Goal: Information Seeking & Learning: Check status

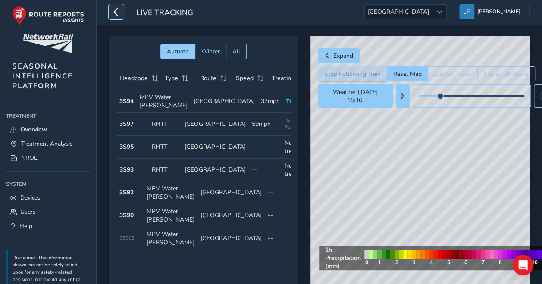
click at [118, 16] on icon "button" at bounding box center [116, 11] width 9 height 15
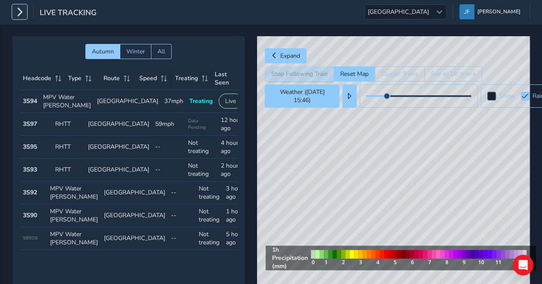
click at [25, 13] on button "button" at bounding box center [19, 11] width 15 height 15
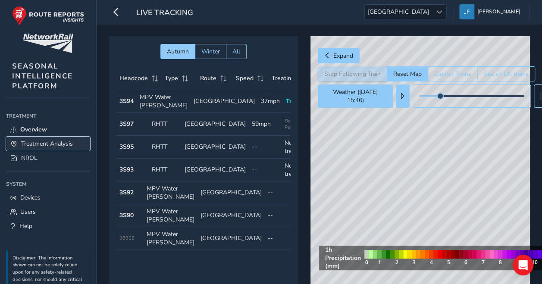
click at [42, 140] on span "Treatment Analysis" at bounding box center [47, 144] width 52 height 8
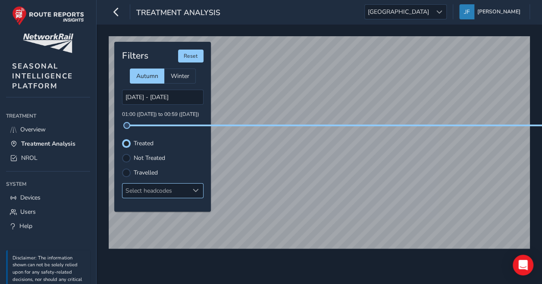
click at [154, 187] on div "Select headcodes" at bounding box center [155, 191] width 66 height 14
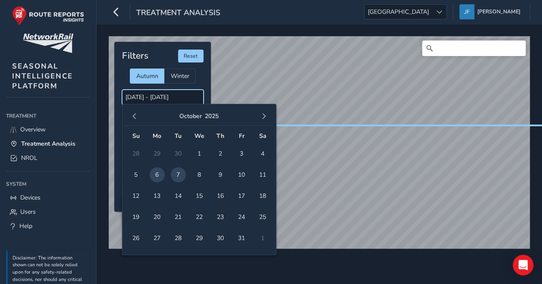
click at [156, 97] on input "[DATE] - [DATE]" at bounding box center [162, 97] width 81 height 15
click at [261, 154] on span "4" at bounding box center [262, 153] width 15 height 15
click at [134, 172] on span "5" at bounding box center [135, 174] width 15 height 15
type input "[DATE] - [DATE]"
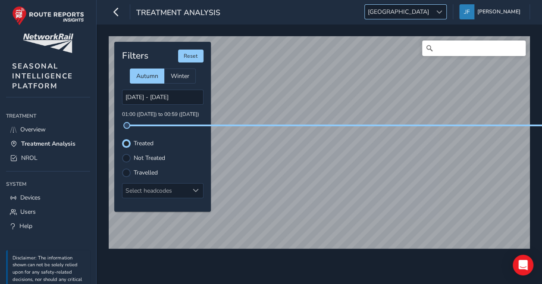
click at [446, 13] on div at bounding box center [439, 12] width 14 height 14
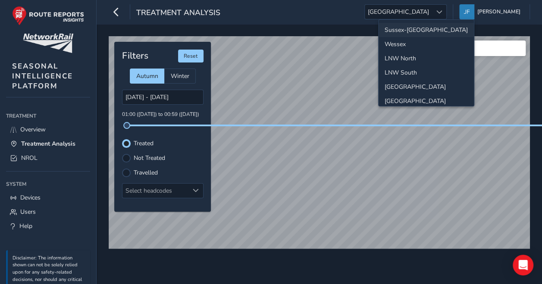
click at [403, 33] on li "Sussex-[GEOGRAPHIC_DATA]" at bounding box center [425, 30] width 95 height 14
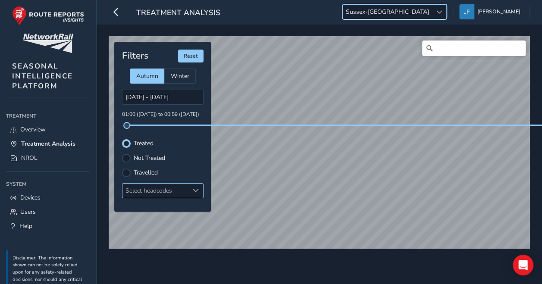
click at [196, 190] on span at bounding box center [196, 190] width 6 height 6
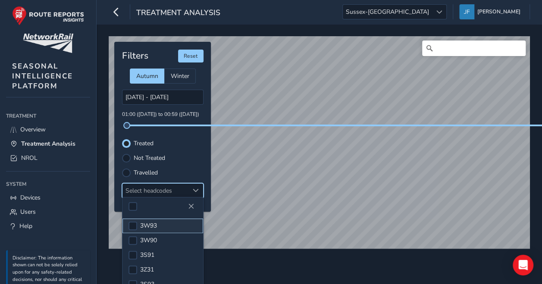
click at [151, 225] on span "3W93" at bounding box center [148, 225] width 17 height 8
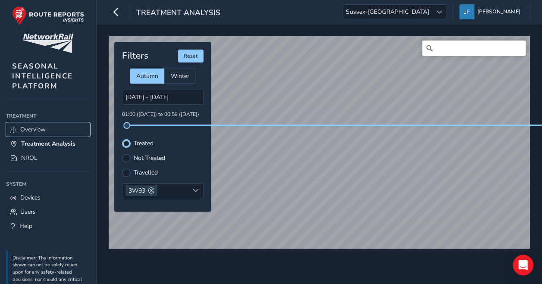
drag, startPoint x: 41, startPoint y: 127, endPoint x: 66, endPoint y: 121, distance: 25.7
click at [41, 127] on span "Overview" at bounding box center [32, 129] width 25 height 8
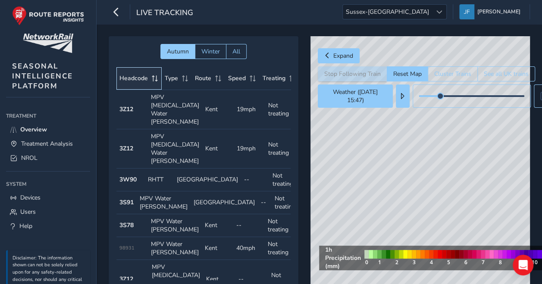
click at [143, 77] on span "Headcode" at bounding box center [133, 78] width 28 height 8
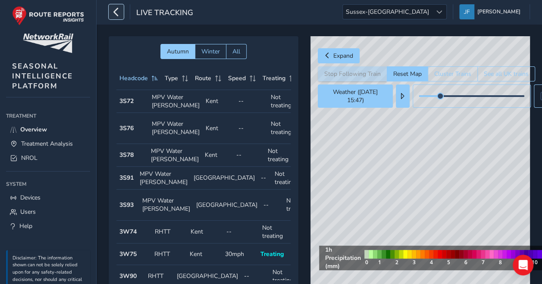
click at [118, 15] on icon "button" at bounding box center [116, 11] width 9 height 15
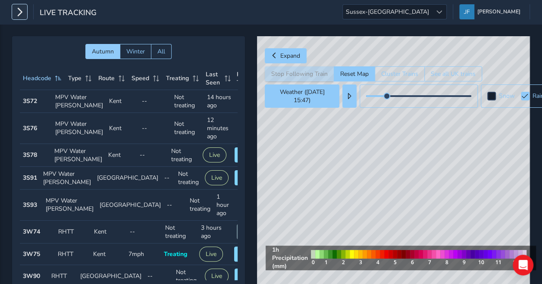
click at [19, 17] on icon "button" at bounding box center [19, 11] width 9 height 15
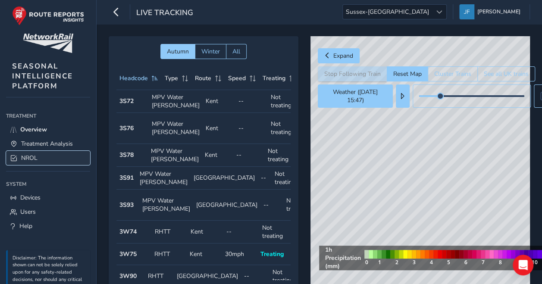
click at [31, 156] on span "NROL" at bounding box center [29, 158] width 16 height 8
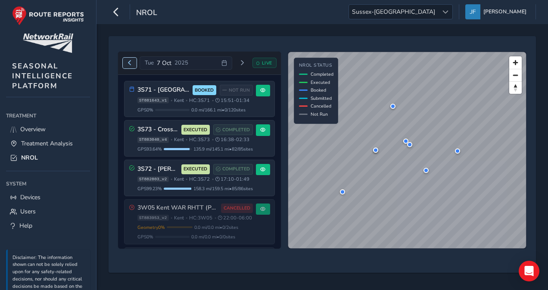
click at [126, 62] on button "Previous day" at bounding box center [130, 63] width 14 height 11
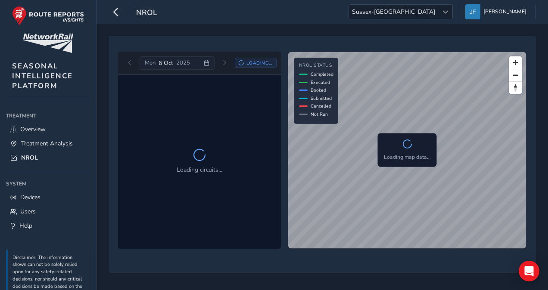
click at [129, 63] on div "[DATE] Loading..." at bounding box center [200, 63] width 154 height 14
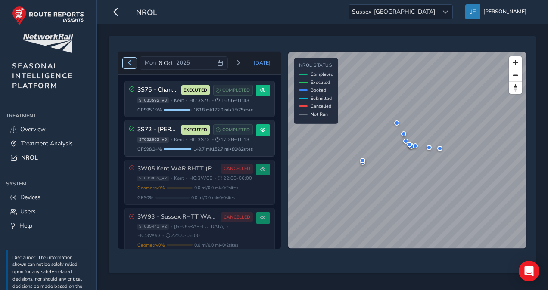
click at [131, 65] on span "Previous day" at bounding box center [129, 62] width 5 height 5
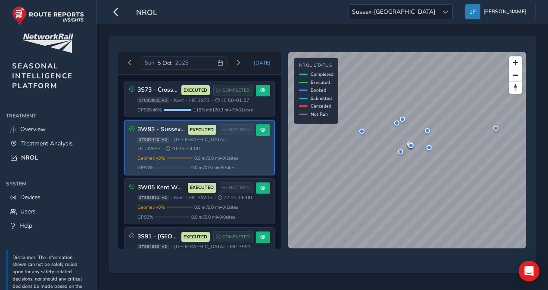
click at [247, 152] on div "ST885442_v3 • [GEOGRAPHIC_DATA] • HC: 3W93 • 20:00 - 04:00" at bounding box center [194, 145] width 115 height 16
click at [260, 133] on span at bounding box center [262, 130] width 5 height 5
